Goal: Information Seeking & Learning: Learn about a topic

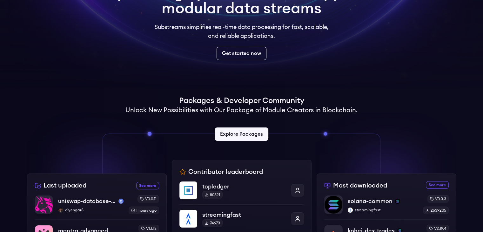
scroll to position [190, 0]
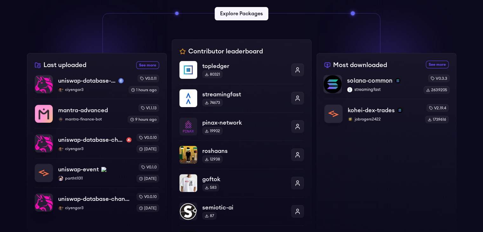
click at [377, 83] on p "solana-common" at bounding box center [369, 80] width 45 height 9
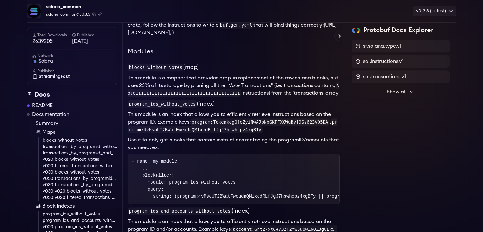
scroll to position [607, 0]
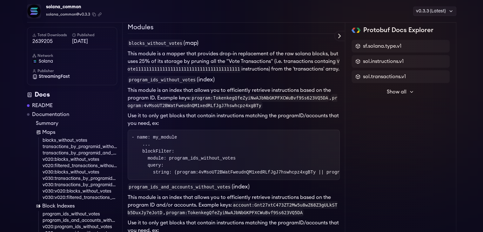
click at [49, 122] on link "Summary" at bounding box center [76, 123] width 81 height 8
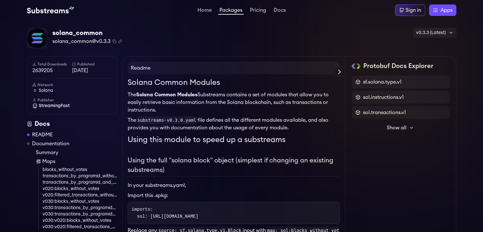
click at [390, 125] on span "Show all" at bounding box center [397, 128] width 20 height 8
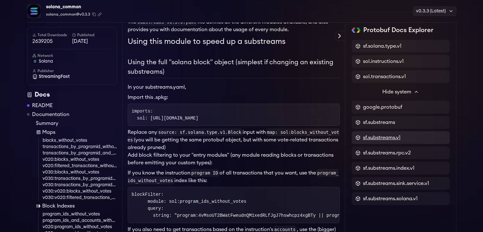
scroll to position [100, 0]
click at [248, 105] on pre "imports: sol: [URL][DOMAIN_NAME]" at bounding box center [234, 114] width 212 height 22
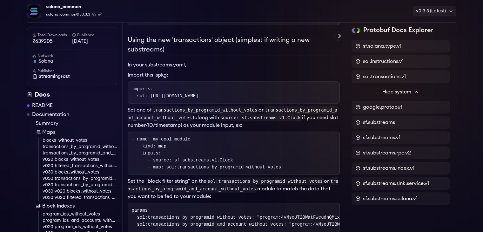
scroll to position [577, 0]
